Goal: Task Accomplishment & Management: Complete application form

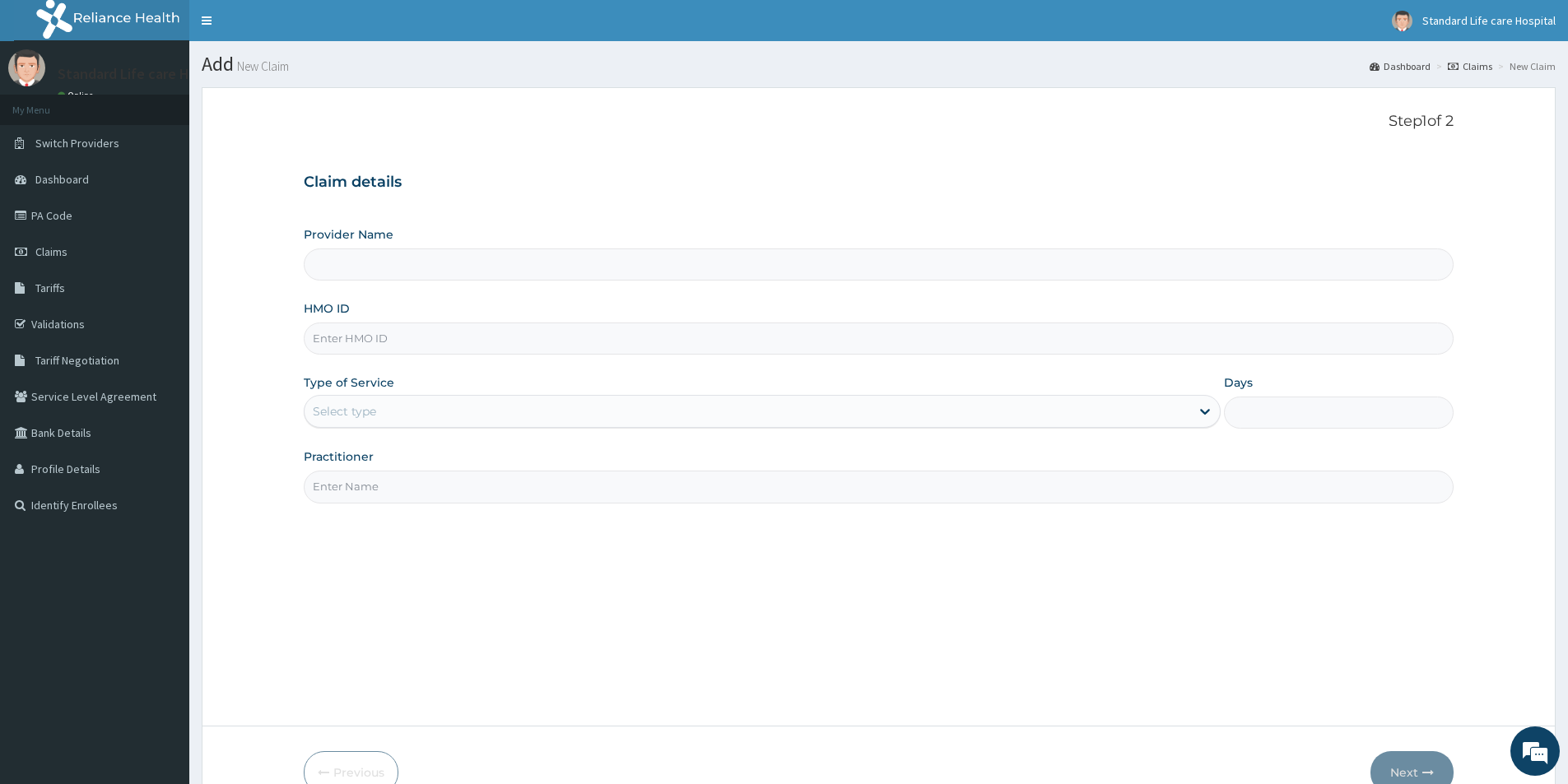
click at [347, 270] on input "Provider Name" at bounding box center [878, 265] width 1150 height 32
click at [350, 265] on input "Provider Name" at bounding box center [878, 265] width 1150 height 32
click at [447, 339] on input "HMO ID" at bounding box center [878, 339] width 1150 height 32
type input "cid/100"
click at [115, 330] on link "Validations" at bounding box center [95, 324] width 189 height 36
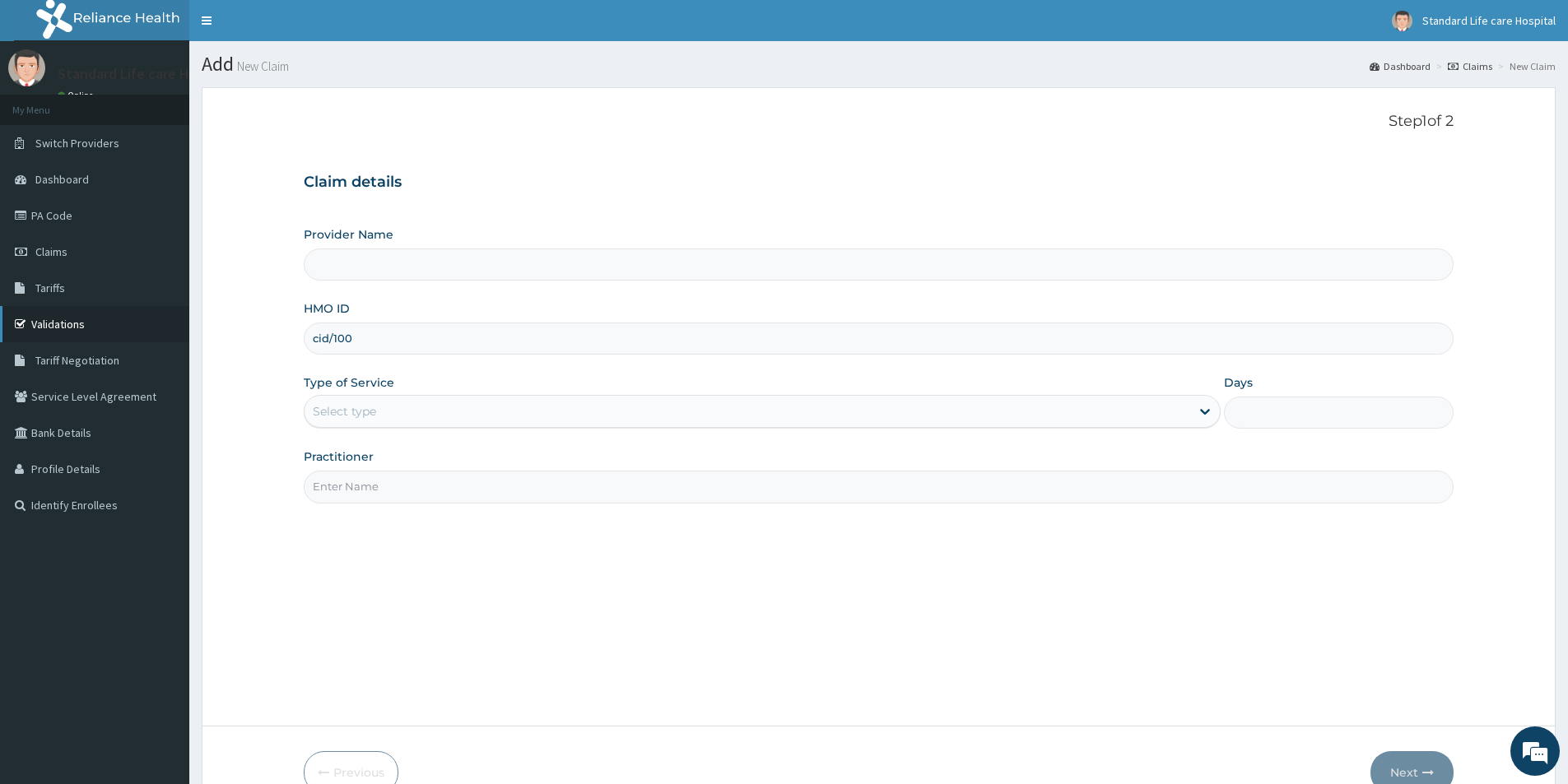
click at [116, 323] on link "Validations" at bounding box center [95, 324] width 189 height 36
click at [143, 323] on link "Validations" at bounding box center [95, 324] width 189 height 36
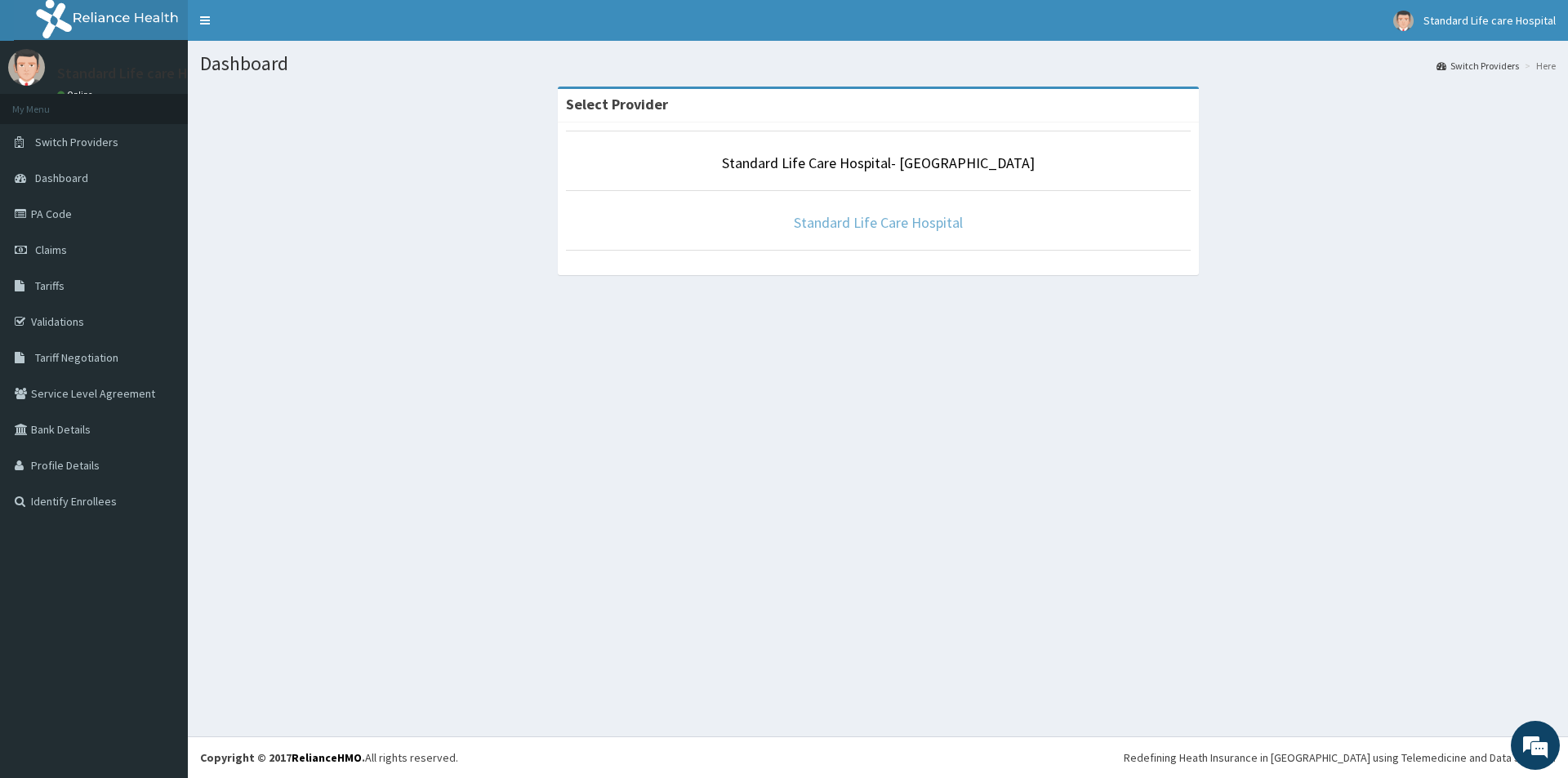
click at [863, 227] on link "Standard Life Care Hospital" at bounding box center [879, 222] width 169 height 19
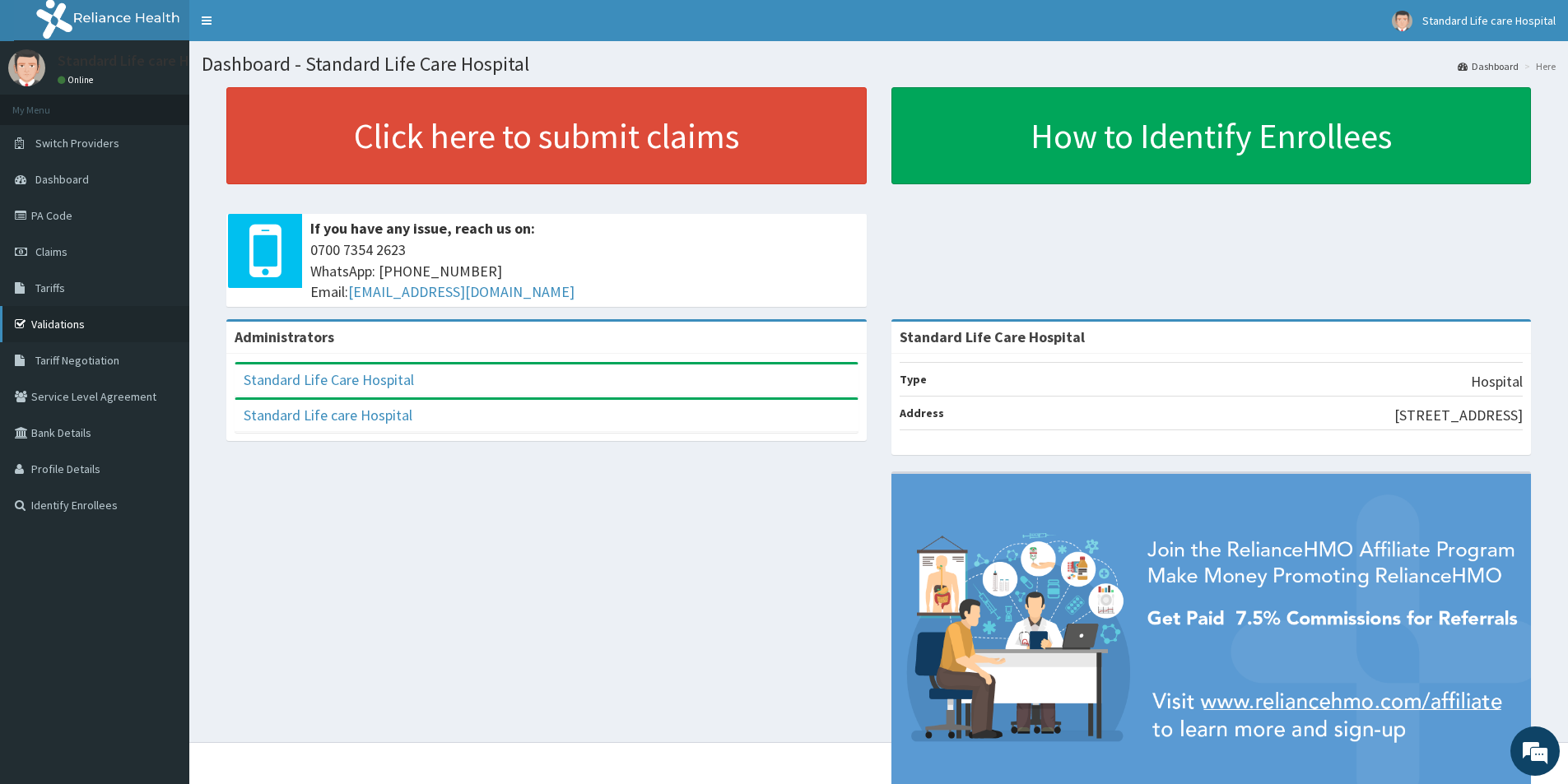
click at [142, 316] on link "Validations" at bounding box center [95, 324] width 189 height 36
